Goal: Task Accomplishment & Management: Complete application form

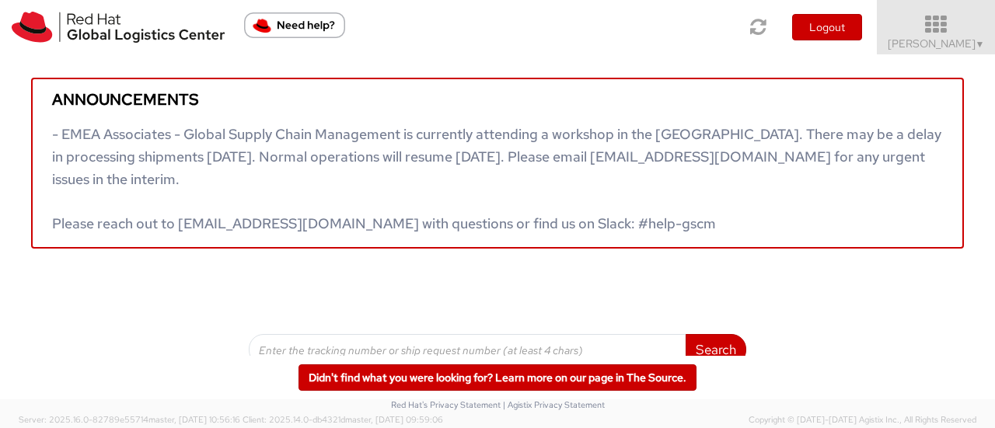
click at [975, 44] on span "▼" at bounding box center [979, 44] width 9 height 12
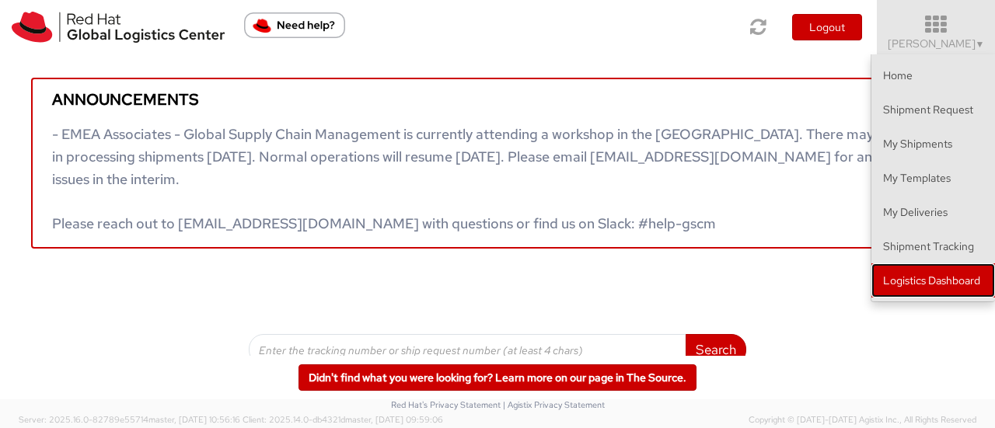
click at [917, 273] on link "Logistics Dashboard" at bounding box center [933, 280] width 124 height 34
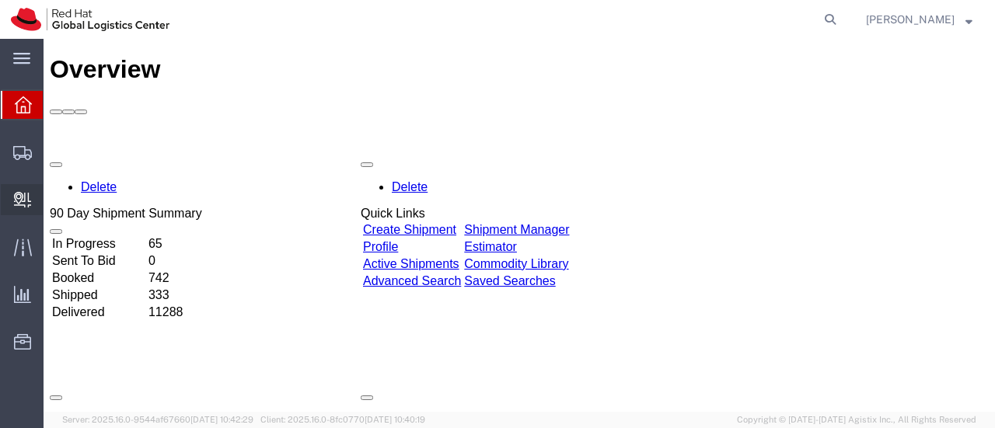
click at [0, 0] on span "Create Delivery" at bounding box center [0, 0] width 0 height 0
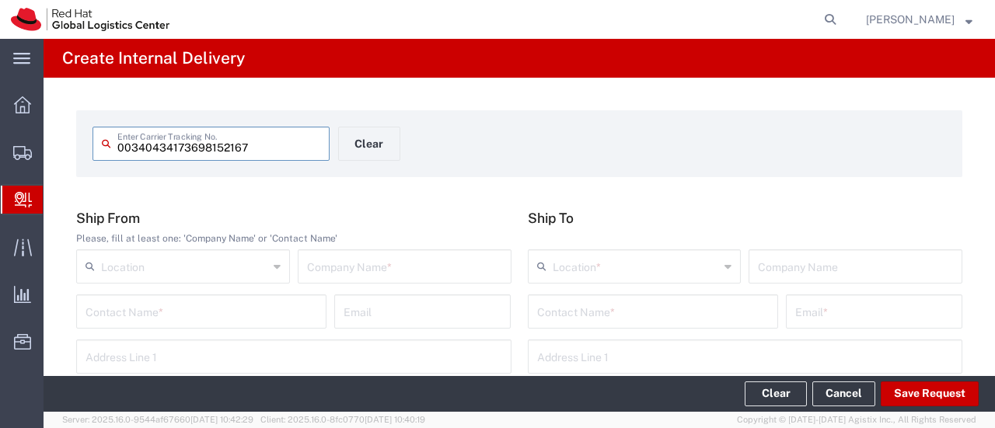
type input "00340434173698152167"
click at [392, 274] on input "text" at bounding box center [404, 265] width 195 height 27
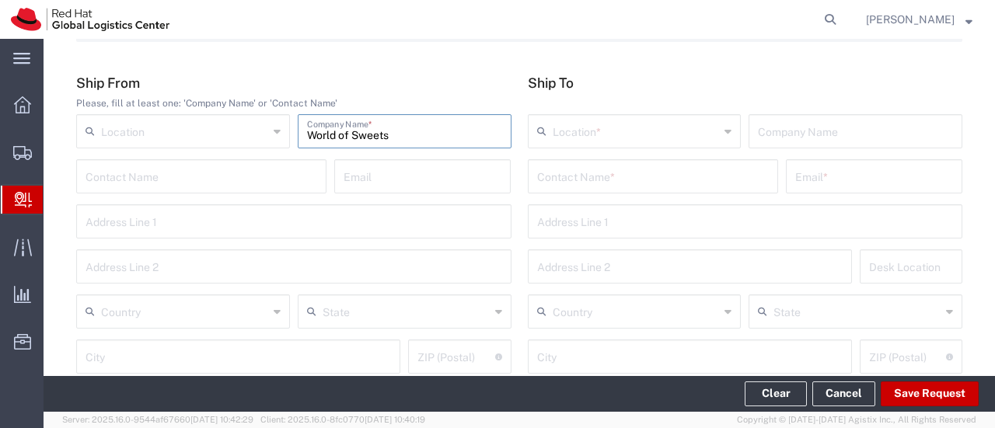
scroll to position [155, 0]
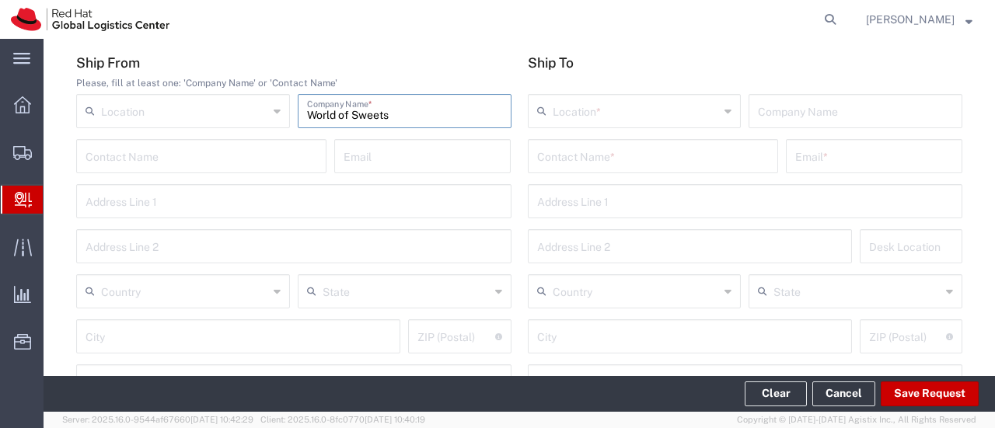
type input "World of Sweets"
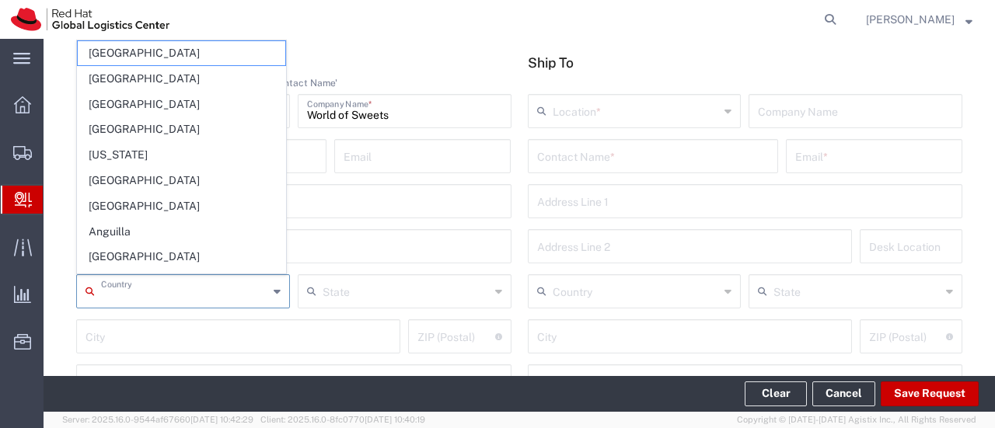
click at [157, 301] on input "text" at bounding box center [184, 290] width 167 height 27
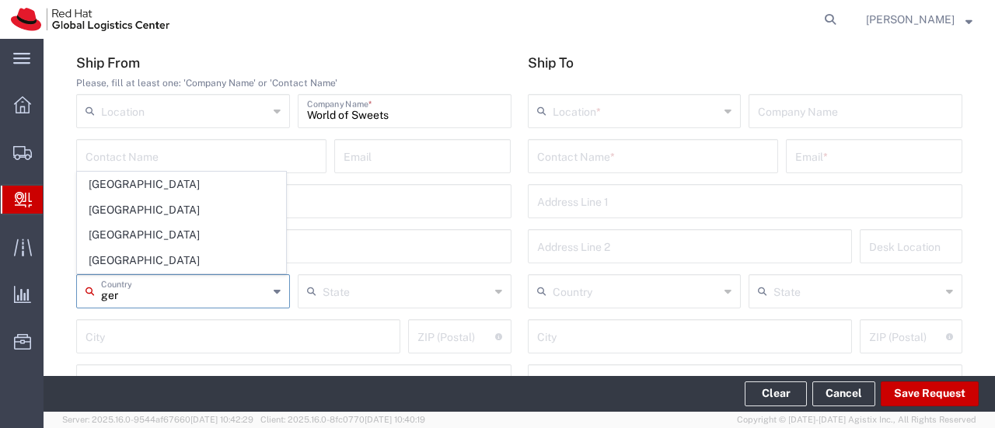
click at [111, 214] on span "[GEOGRAPHIC_DATA]" at bounding box center [182, 210] width 208 height 24
type input "[GEOGRAPHIC_DATA]"
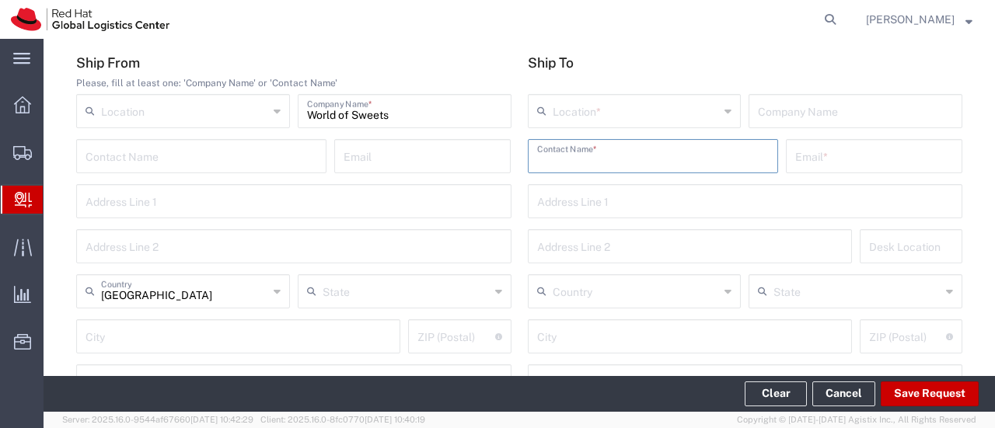
click at [579, 161] on input "text" at bounding box center [653, 154] width 232 height 27
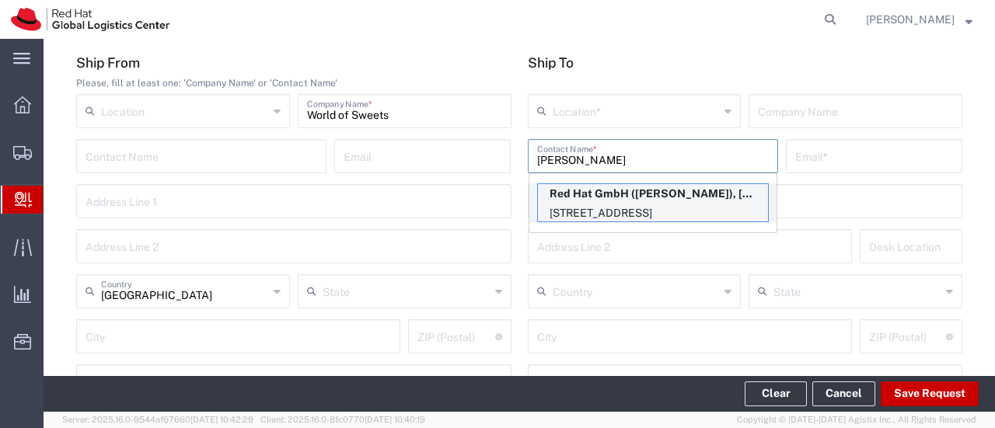
type input "[PERSON_NAME]"
click at [584, 196] on p "Red Hat GmbH ([PERSON_NAME]), [EMAIL_ADDRESS][DOMAIN_NAME]" at bounding box center [653, 193] width 230 height 19
type input "RH - [GEOGRAPHIC_DATA]"
type input "Red Hat GmbH"
type input "[PERSON_NAME]"
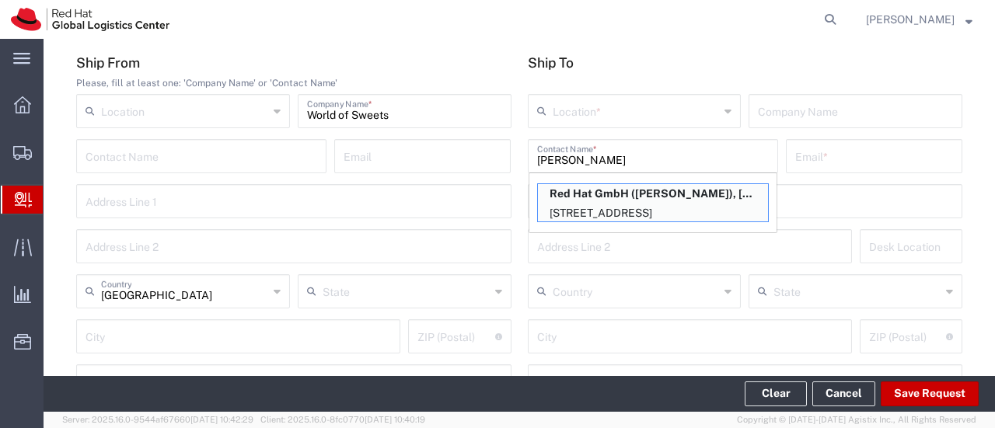
type input "[EMAIL_ADDRESS][DOMAIN_NAME]"
type input "[STREET_ADDRESS]"
type input "2S201"
type input "[GEOGRAPHIC_DATA]"
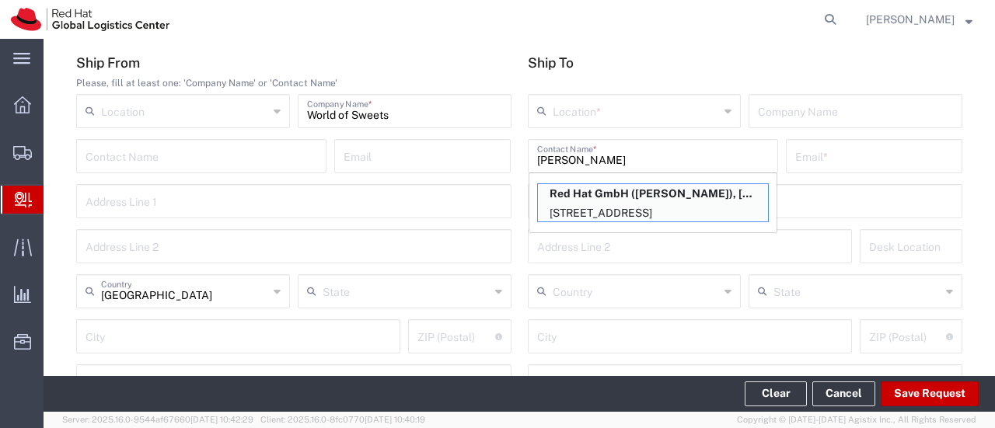
type input "70563"
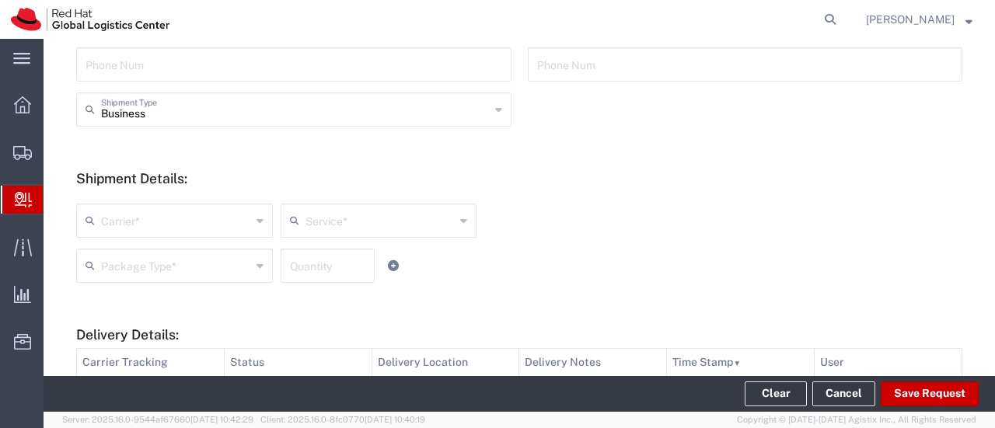
scroll to position [622, 0]
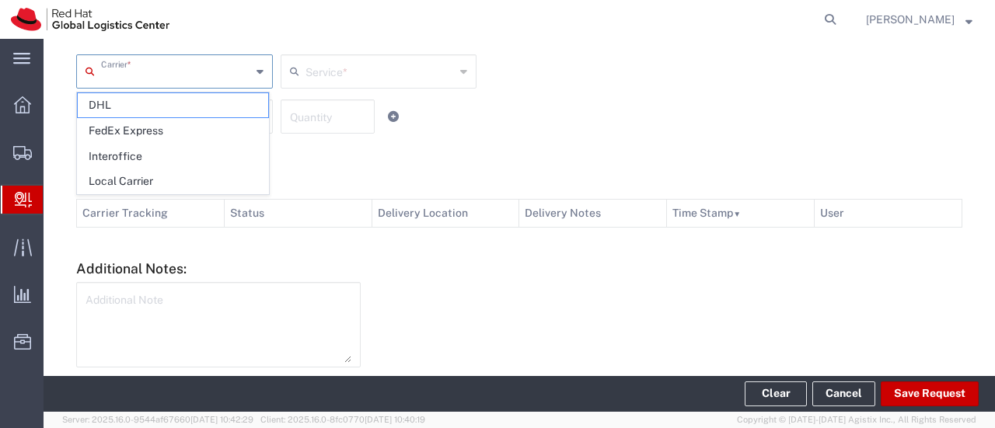
click at [225, 80] on input "text" at bounding box center [176, 70] width 150 height 27
click at [159, 96] on span "DHL" at bounding box center [173, 105] width 190 height 24
type input "DHL"
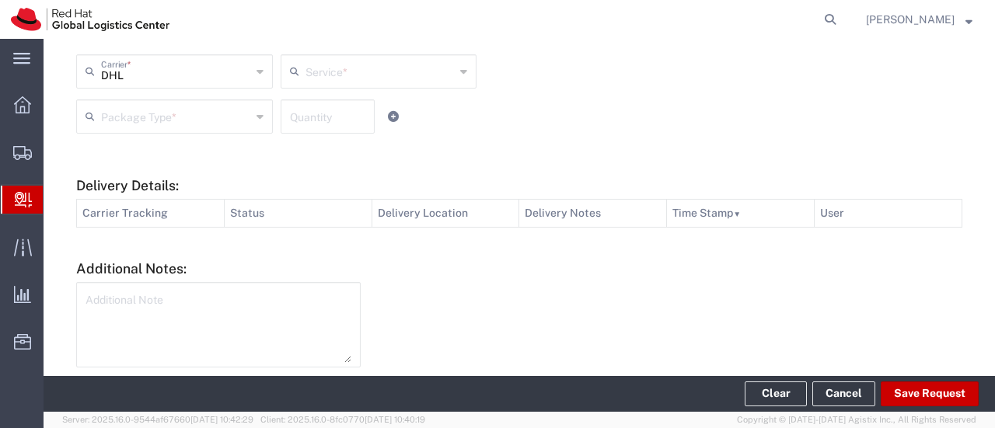
click at [334, 75] on input "text" at bounding box center [380, 70] width 150 height 27
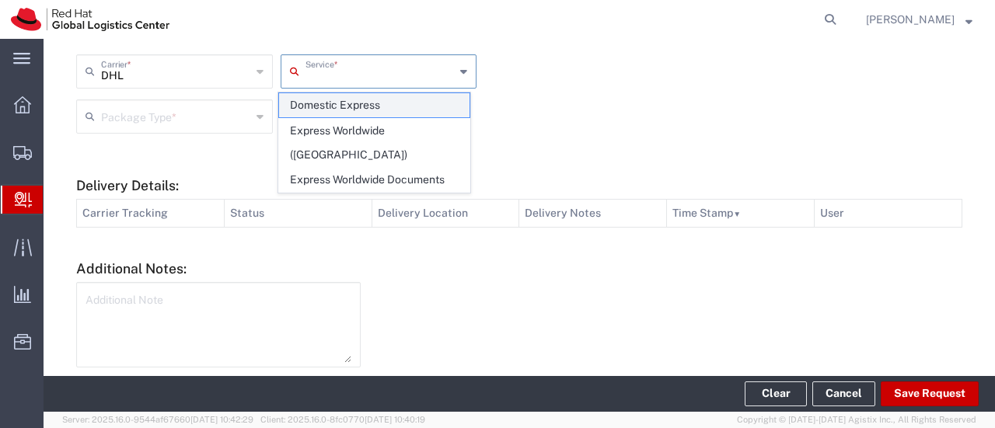
click at [334, 103] on span "Domestic Express" at bounding box center [374, 105] width 190 height 24
type input "Domestic Express"
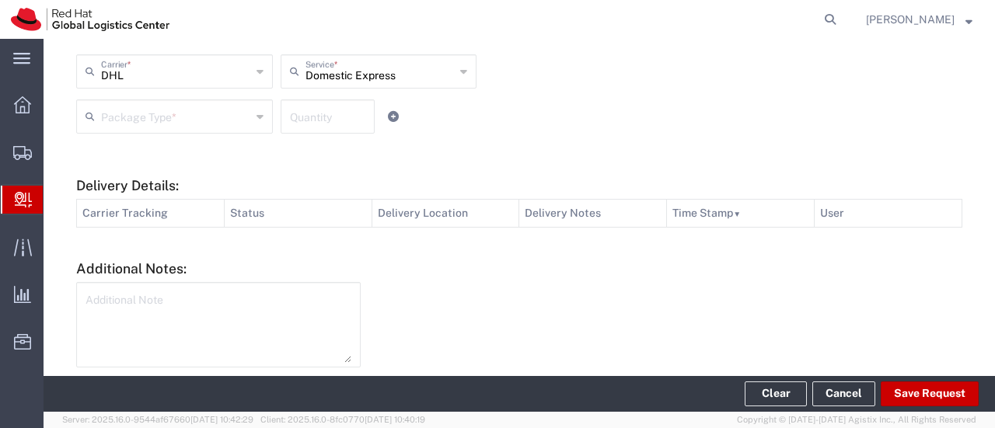
click at [165, 120] on input "text" at bounding box center [176, 115] width 150 height 27
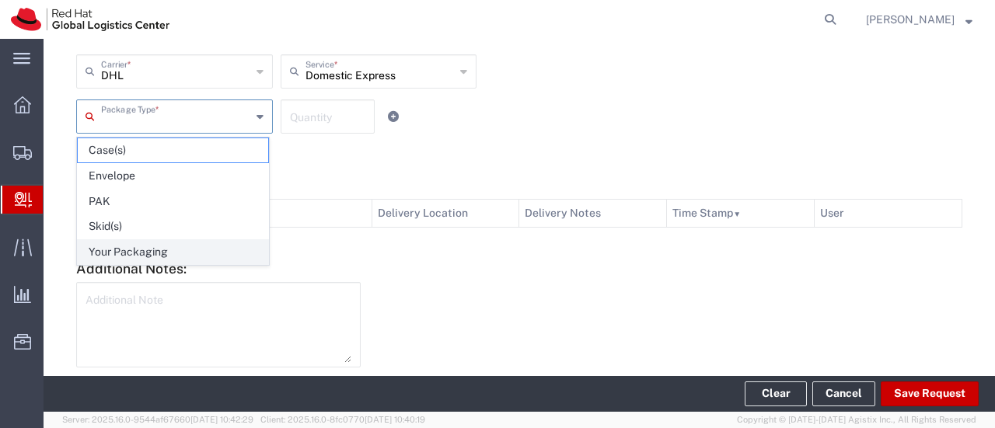
click at [140, 245] on span "Your Packaging" at bounding box center [173, 252] width 190 height 24
type input "Your Packaging"
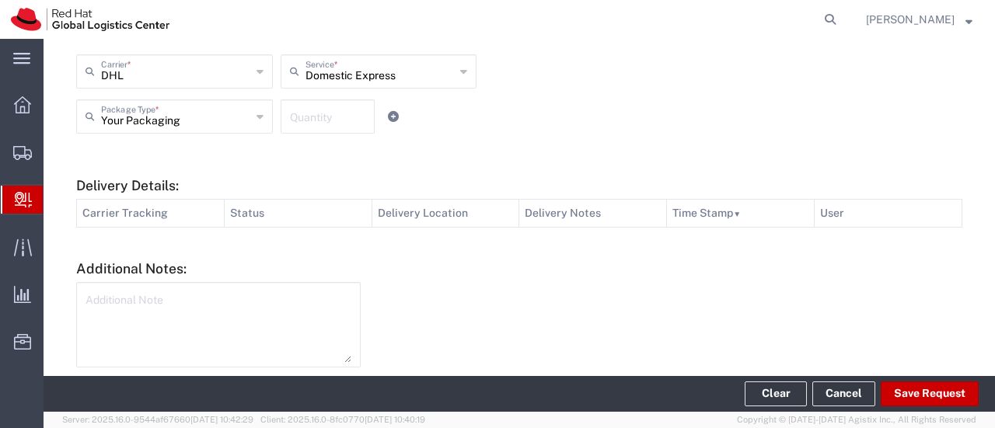
click at [350, 123] on input "number" at bounding box center [327, 115] width 75 height 27
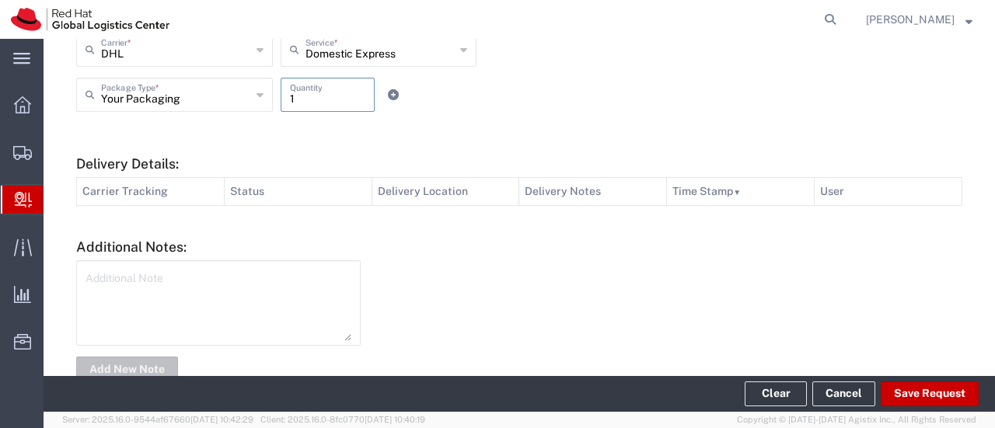
scroll to position [682, 0]
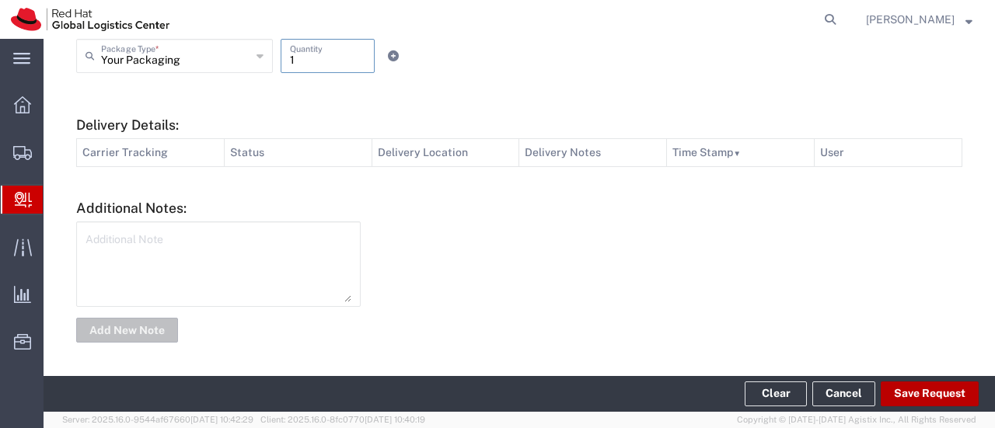
type input "1"
click at [940, 391] on button "Save Request" at bounding box center [930, 394] width 98 height 25
type input "[GEOGRAPHIC_DATA]"
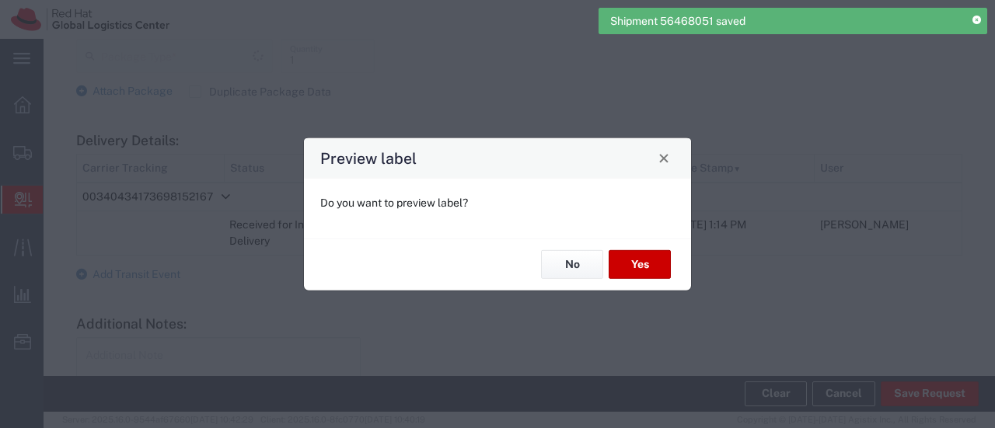
type input "Your Packaging"
type input "Domestic Express"
click at [564, 267] on button "No" at bounding box center [572, 264] width 62 height 29
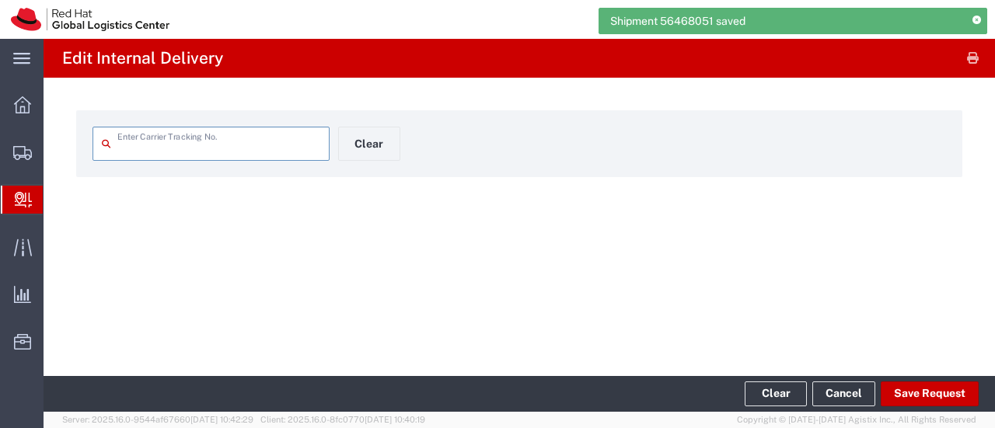
type input "00340434173698152167"
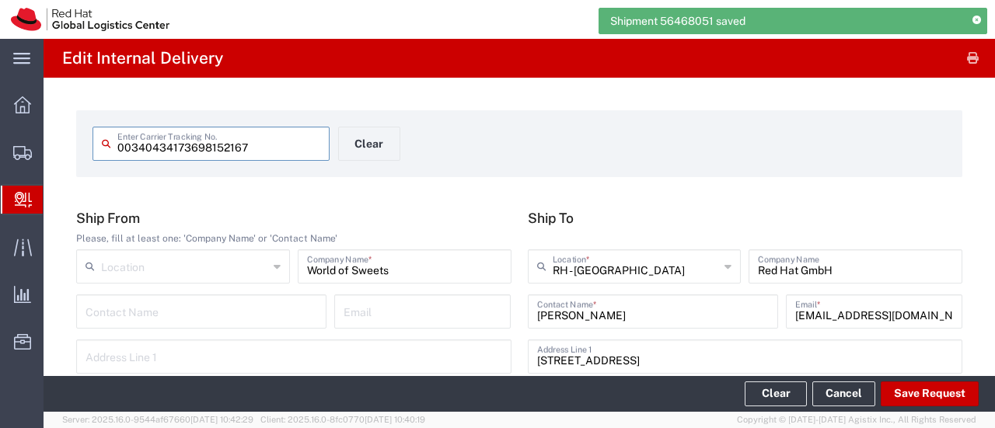
type input "Your Packaging"
type input "Domestic Express"
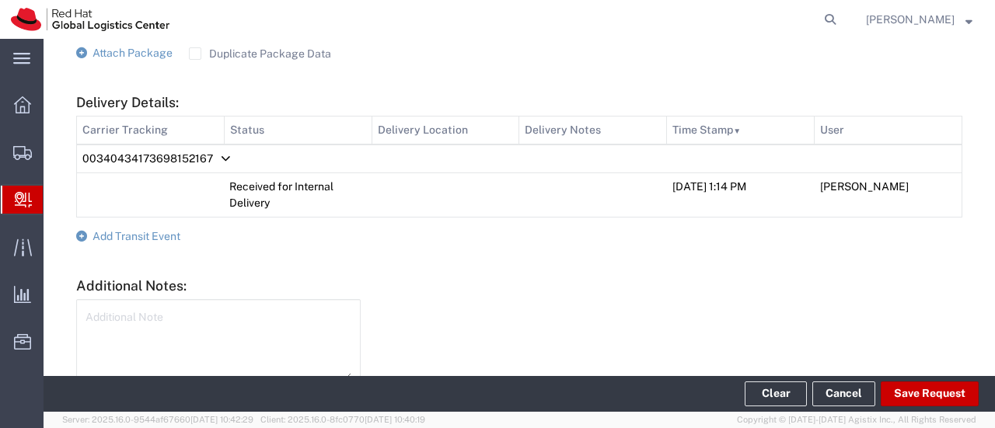
scroll to position [769, 0]
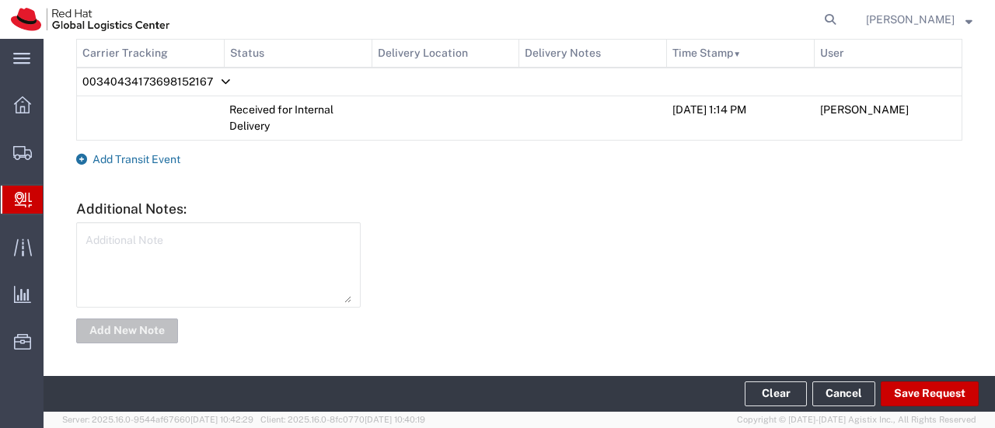
click at [148, 156] on span "Add Transit Event" at bounding box center [136, 159] width 88 height 12
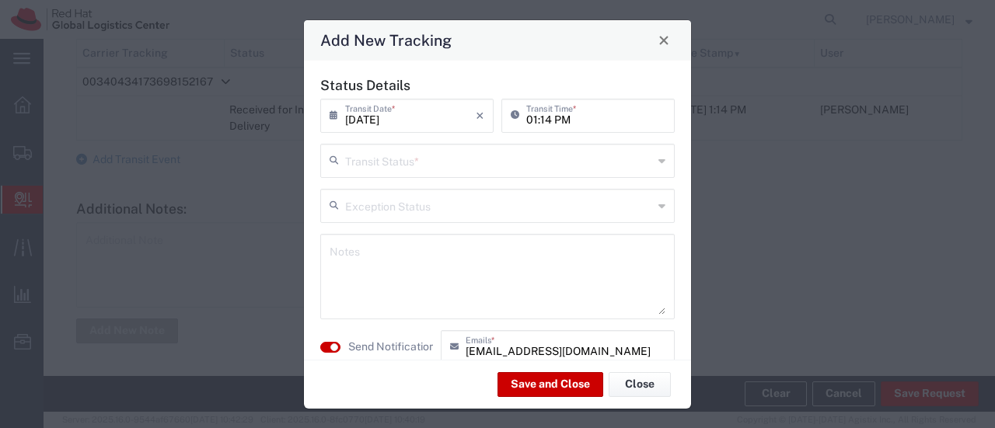
click at [379, 166] on input "text" at bounding box center [499, 159] width 308 height 27
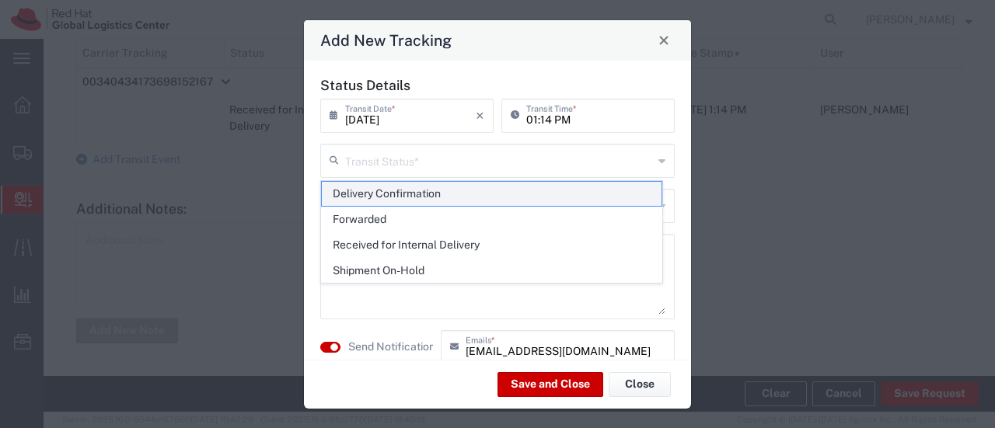
click at [375, 190] on span "Delivery Confirmation" at bounding box center [492, 194] width 340 height 24
type input "Delivery Confirmation"
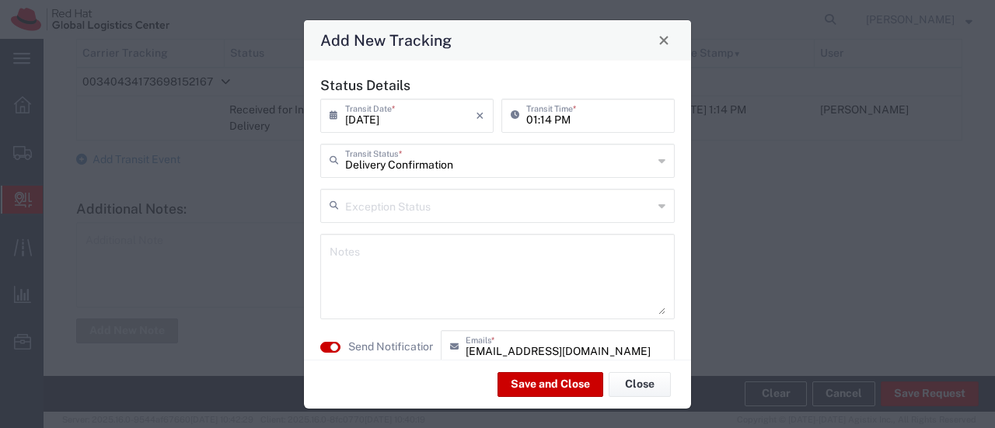
click at [372, 251] on textarea at bounding box center [498, 277] width 336 height 76
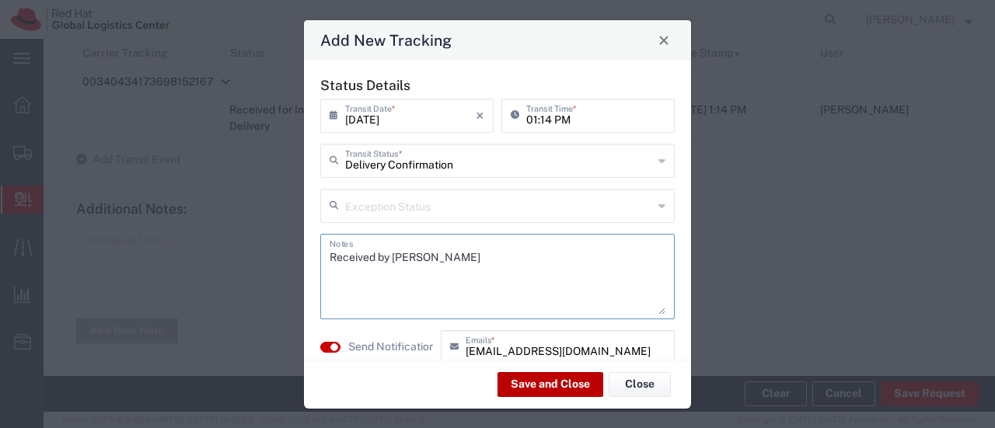
type textarea "Received by [PERSON_NAME]"
click at [518, 385] on button "Save and Close" at bounding box center [550, 384] width 106 height 25
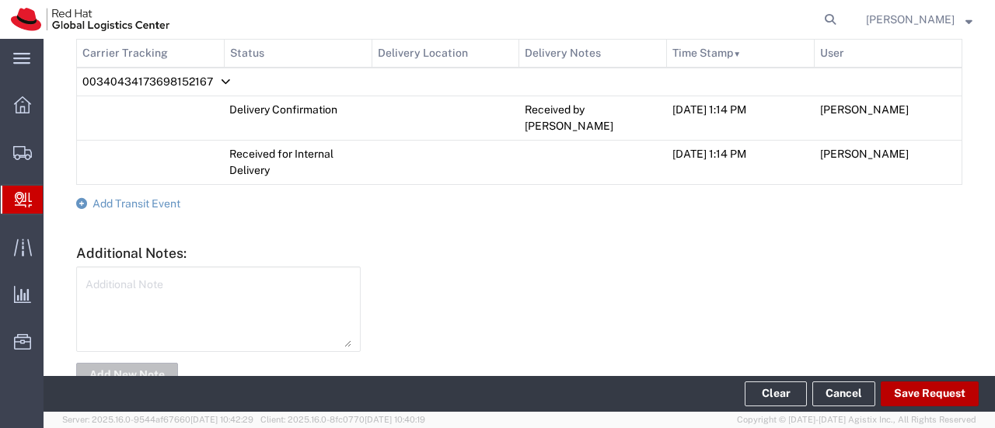
click at [905, 399] on button "Save Request" at bounding box center [930, 394] width 98 height 25
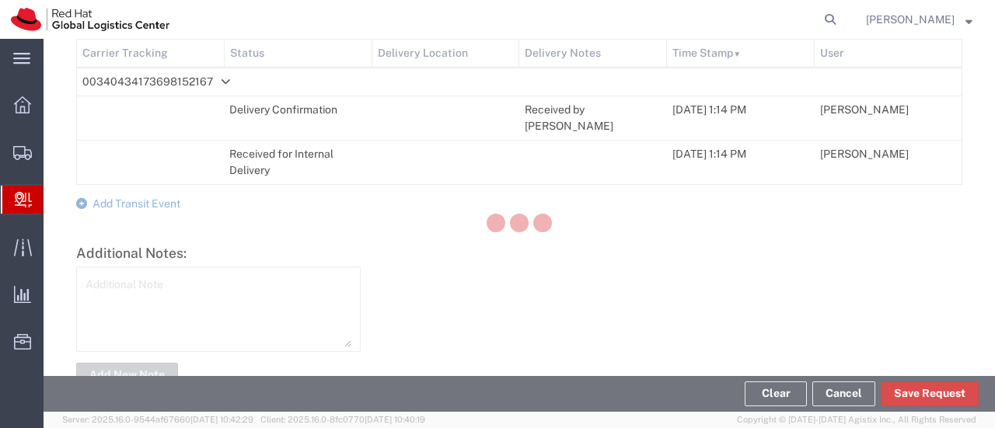
scroll to position [797, 0]
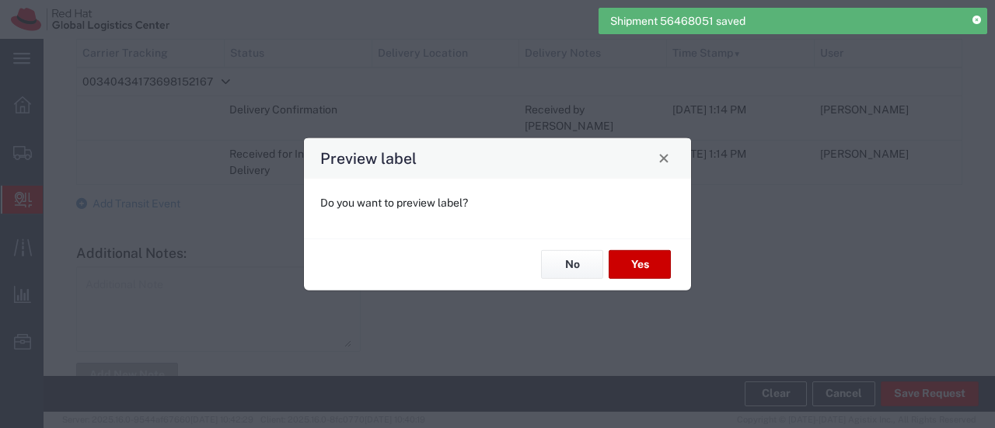
type input "Your Packaging"
type input "Domestic Express"
click at [582, 267] on button "No" at bounding box center [572, 264] width 62 height 29
